Goal: Task Accomplishment & Management: Manage account settings

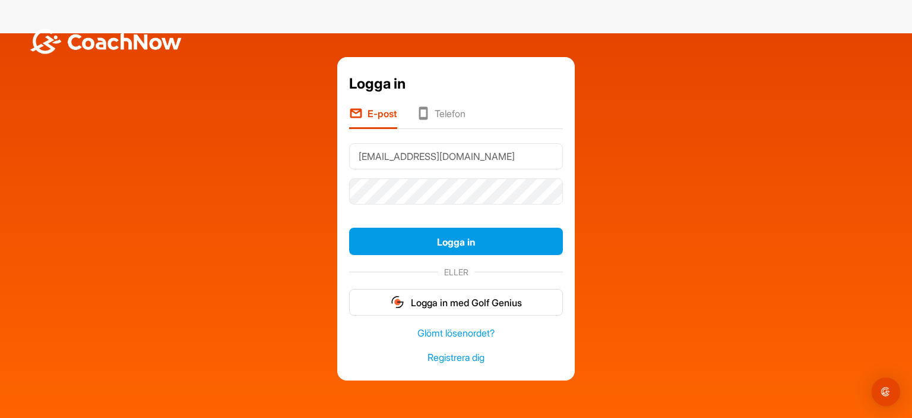
type input "[EMAIL_ADDRESS][DOMAIN_NAME]"
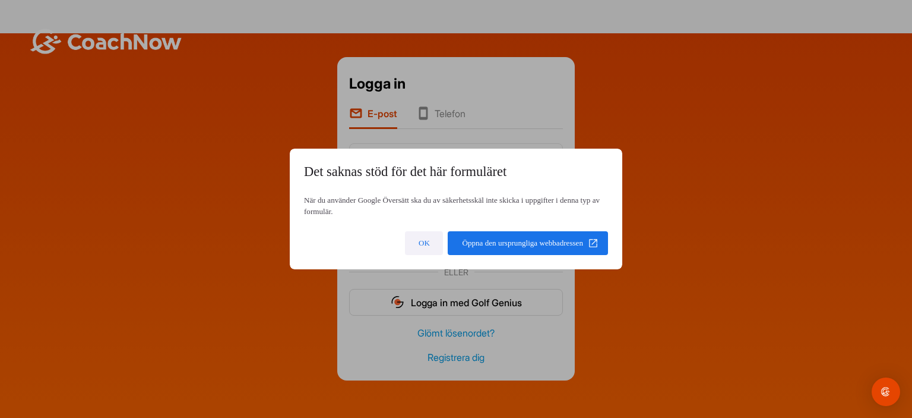
click at [408, 246] on span at bounding box center [424, 243] width 38 height 29
click at [436, 248] on body "Logga in E-post Telefon [EMAIL_ADDRESS][DOMAIN_NAME] Logga in ELLER Logga in me…" at bounding box center [456, 242] width 912 height 418
click at [438, 244] on span at bounding box center [424, 243] width 38 height 29
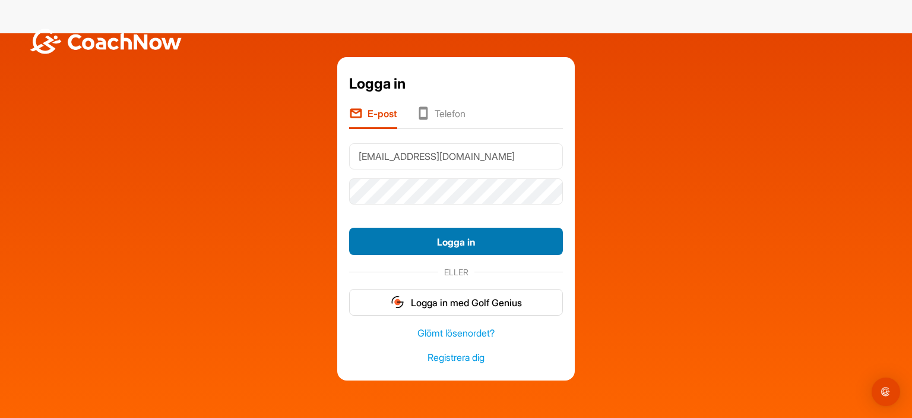
click at [455, 242] on font "Logga in" at bounding box center [456, 242] width 39 height 12
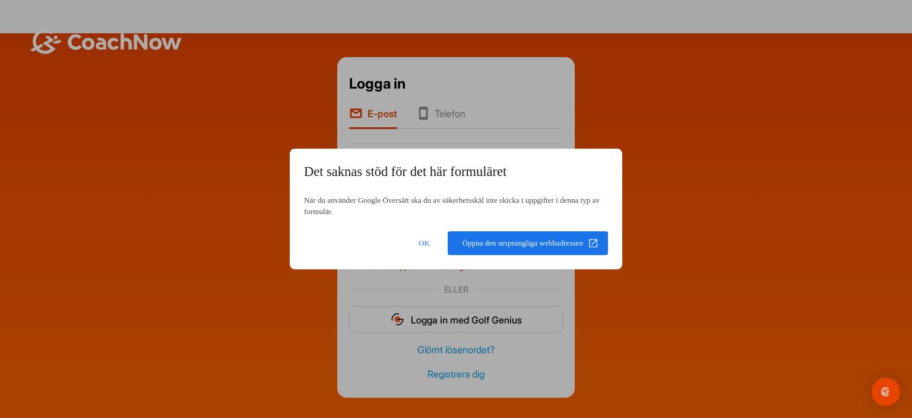
click at [400, 237] on body "Logga in E-post Telefon [EMAIL_ADDRESS][DOMAIN_NAME] Logga in Ett okänt fel upp…" at bounding box center [456, 242] width 912 height 418
click at [429, 250] on span at bounding box center [424, 243] width 38 height 29
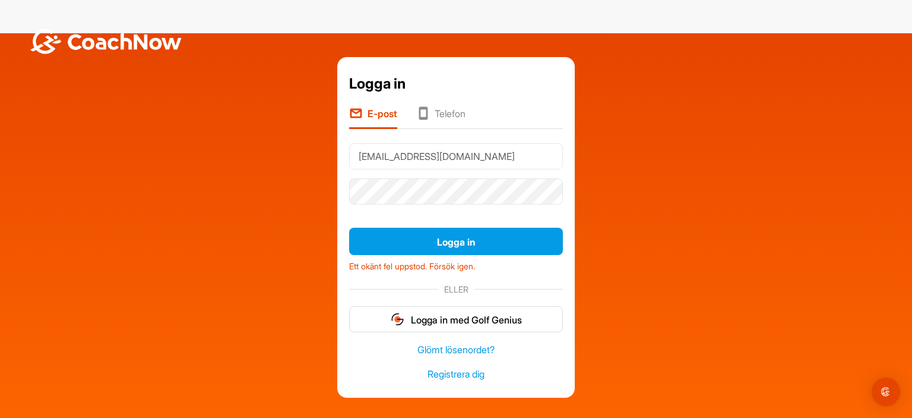
click at [434, 204] on div at bounding box center [456, 190] width 214 height 35
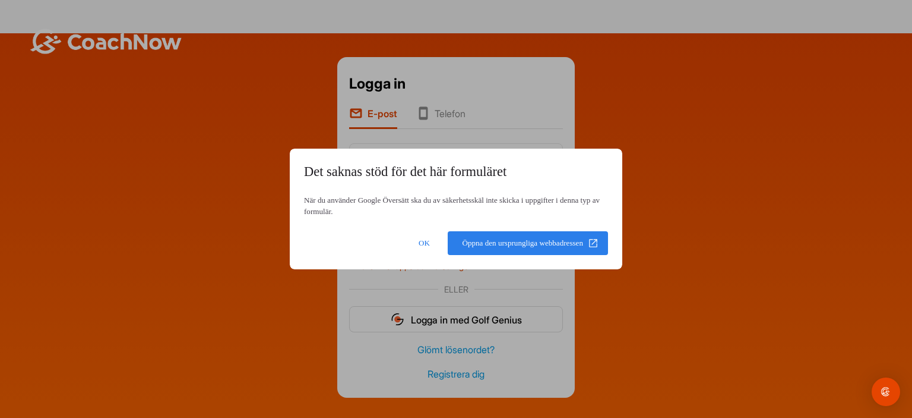
click at [505, 255] on span at bounding box center [528, 243] width 160 height 29
click at [471, 236] on span at bounding box center [528, 243] width 160 height 29
click at [439, 245] on span at bounding box center [424, 243] width 38 height 29
click at [483, 243] on body "Logga in E-post Telefon [EMAIL_ADDRESS][DOMAIN_NAME] Logga in Ett okänt fel upp…" at bounding box center [456, 242] width 912 height 418
click at [429, 236] on span at bounding box center [424, 243] width 38 height 29
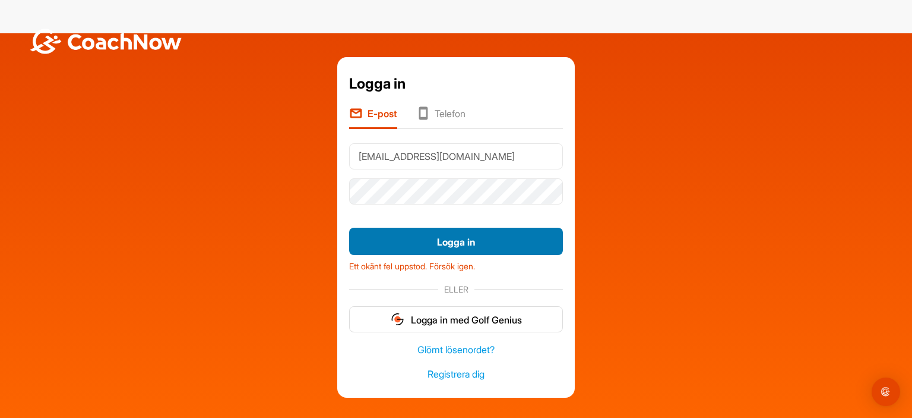
click at [419, 235] on button "Logga in" at bounding box center [456, 241] width 214 height 27
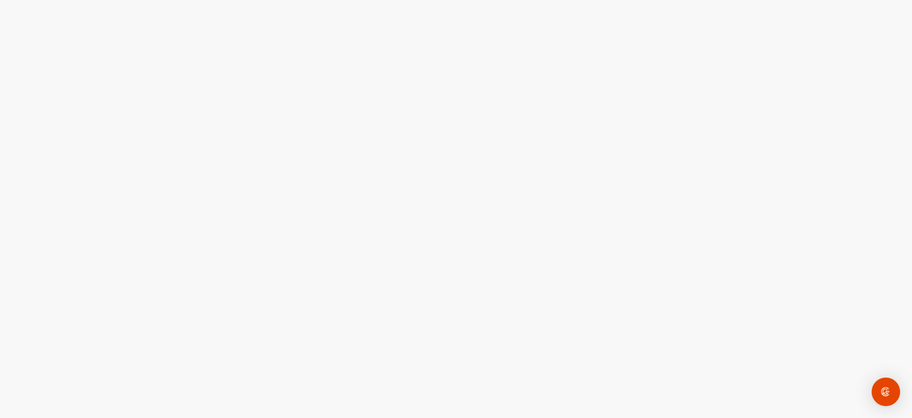
click at [615, 121] on div at bounding box center [456, 242] width 912 height 418
